Goal: Information Seeking & Learning: Learn about a topic

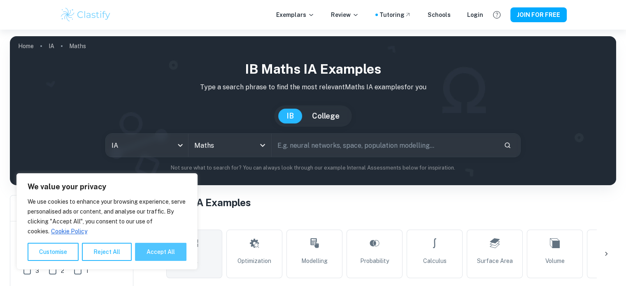
click at [163, 252] on button "Accept All" at bounding box center [160, 252] width 51 height 18
checkbox input "true"
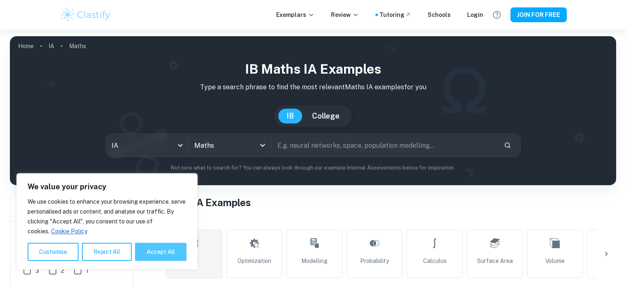
checkbox input "true"
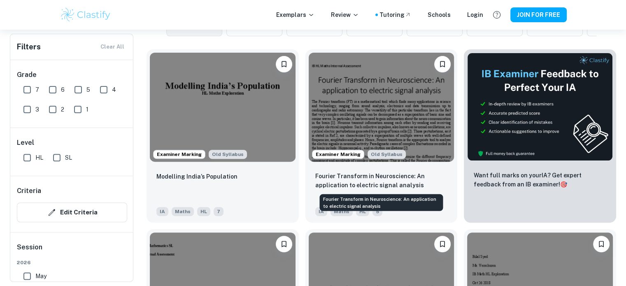
scroll to position [242, 0]
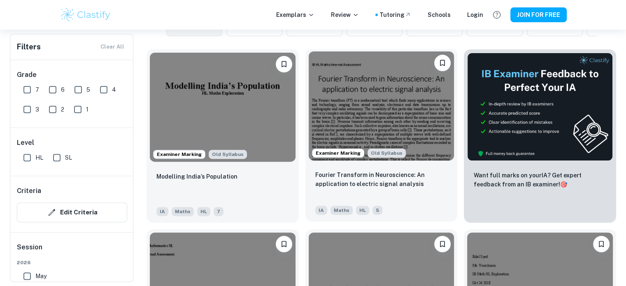
click at [356, 105] on img at bounding box center [382, 105] width 146 height 109
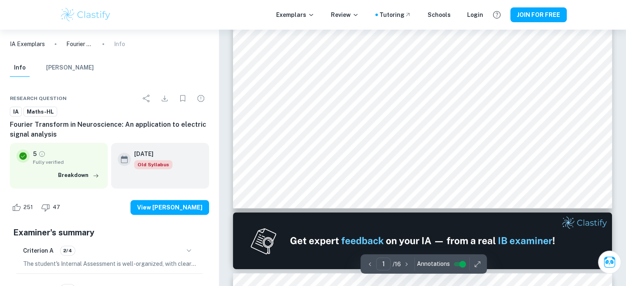
scroll to position [349, 0]
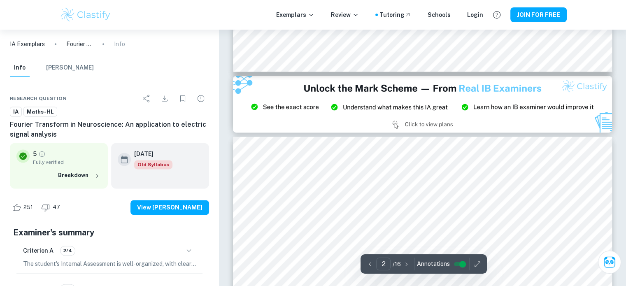
type input "3"
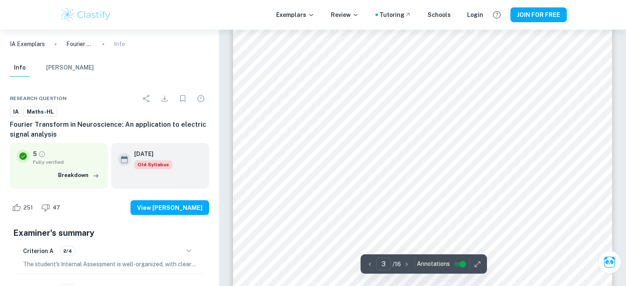
scroll to position [1384, 0]
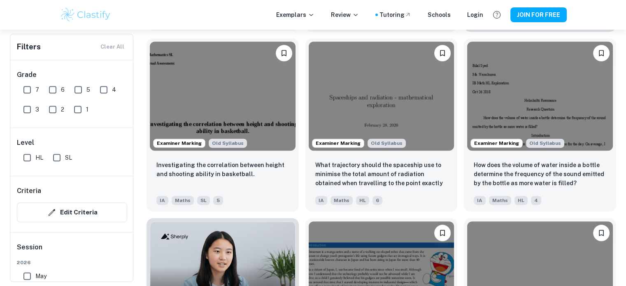
scroll to position [434, 0]
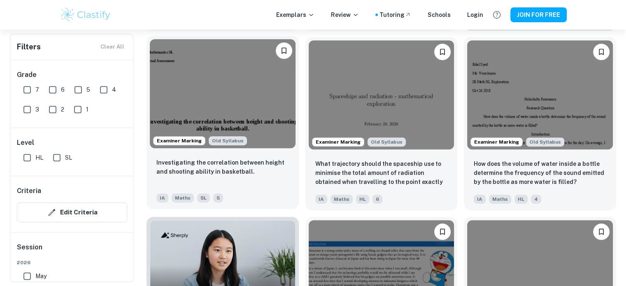
click at [278, 100] on img at bounding box center [223, 93] width 146 height 109
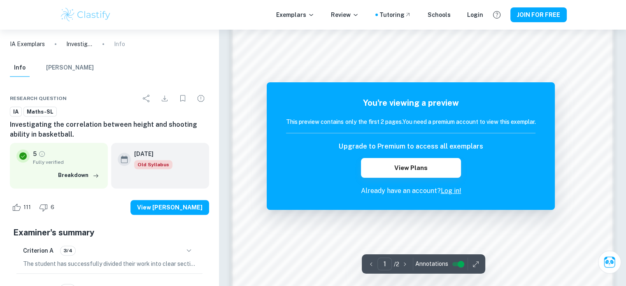
scroll to position [601, 0]
click at [404, 265] on icon "button" at bounding box center [405, 264] width 8 height 8
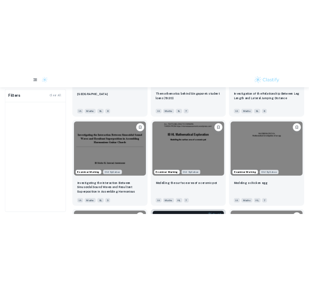
scroll to position [2087, 0]
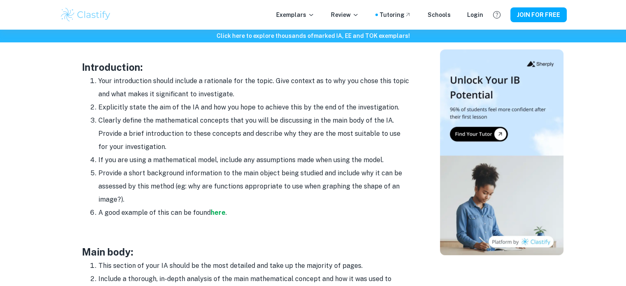
scroll to position [529, 0]
